Goal: Navigation & Orientation: Find specific page/section

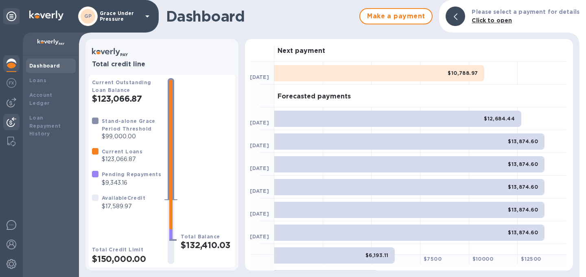
click at [9, 123] on img at bounding box center [12, 122] width 10 height 10
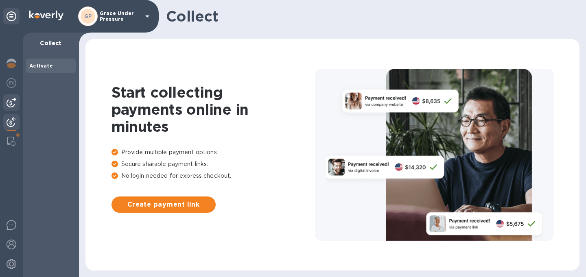
click at [11, 103] on img at bounding box center [12, 103] width 10 height 10
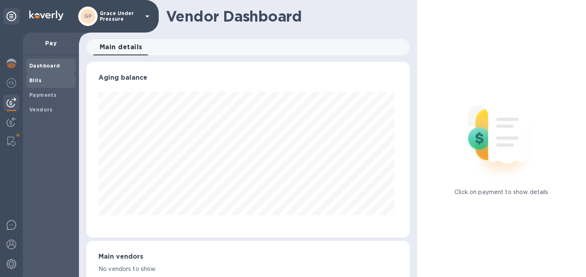
scroll to position [176, 320]
click at [36, 80] on b "Bills" at bounding box center [35, 80] width 12 height 6
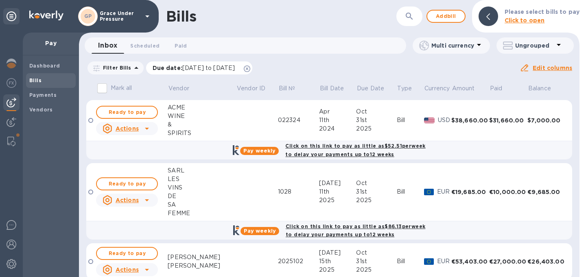
click at [250, 70] on icon at bounding box center [247, 69] width 7 height 7
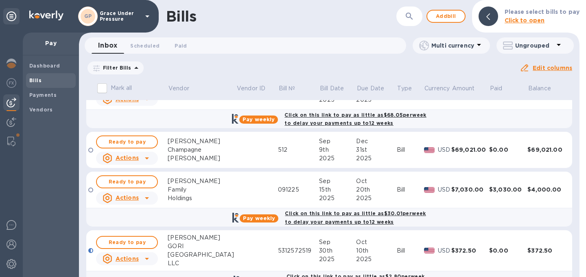
scroll to position [487, 0]
